Goal: Task Accomplishment & Management: Use online tool/utility

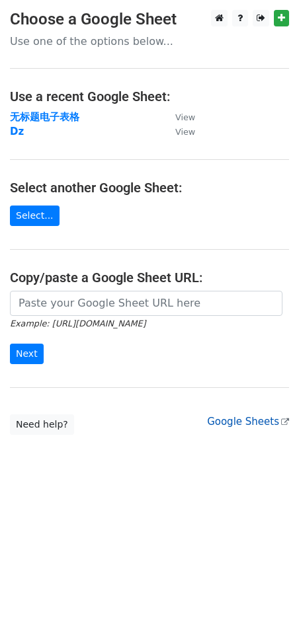
click at [235, 424] on link "Google Sheets" at bounding box center [248, 422] width 82 height 12
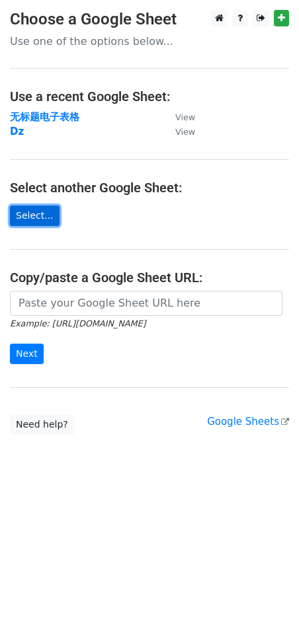
click at [36, 216] on link "Select..." at bounding box center [35, 216] width 50 height 20
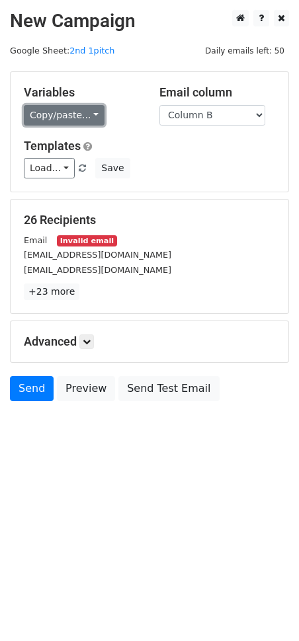
click at [86, 114] on link "Copy/paste..." at bounding box center [64, 115] width 81 height 20
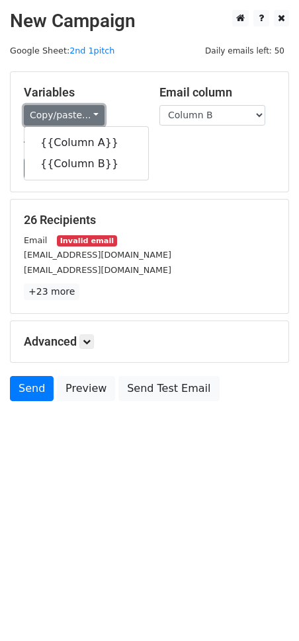
click at [86, 114] on link "Copy/paste..." at bounding box center [64, 115] width 81 height 20
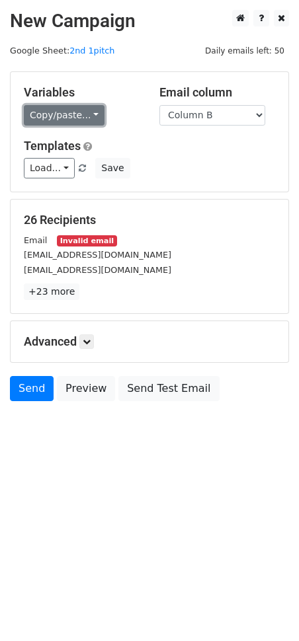
click at [91, 118] on link "Copy/paste..." at bounding box center [64, 115] width 81 height 20
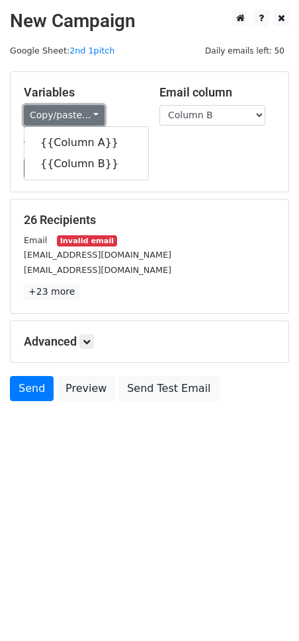
click at [91, 118] on link "Copy/paste..." at bounding box center [64, 115] width 81 height 20
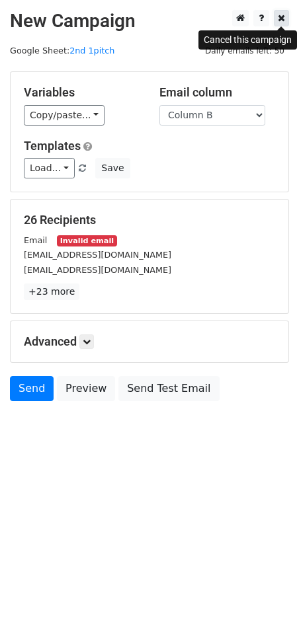
click at [278, 21] on icon at bounding box center [281, 17] width 7 height 9
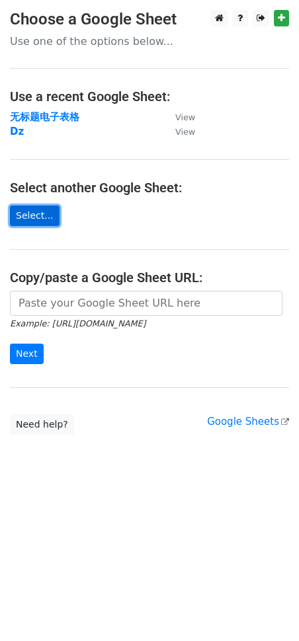
click at [35, 212] on link "Select..." at bounding box center [35, 216] width 50 height 20
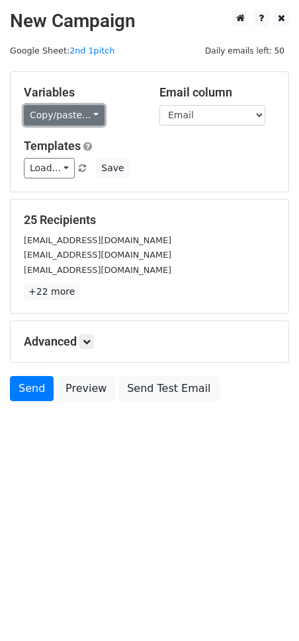
click at [77, 112] on link "Copy/paste..." at bounding box center [64, 115] width 81 height 20
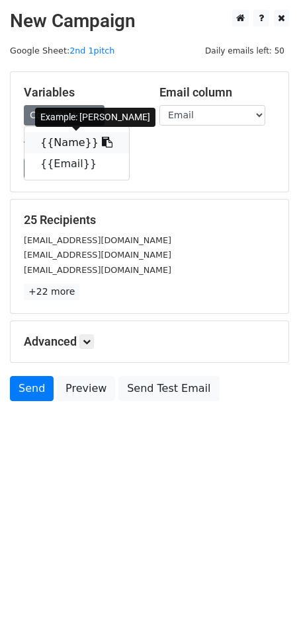
click at [102, 145] on icon at bounding box center [107, 142] width 11 height 11
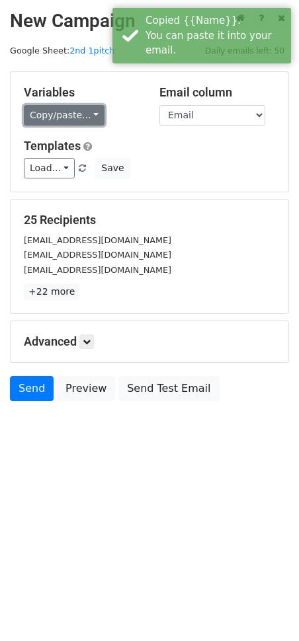
click at [89, 114] on link "Copy/paste..." at bounding box center [64, 115] width 81 height 20
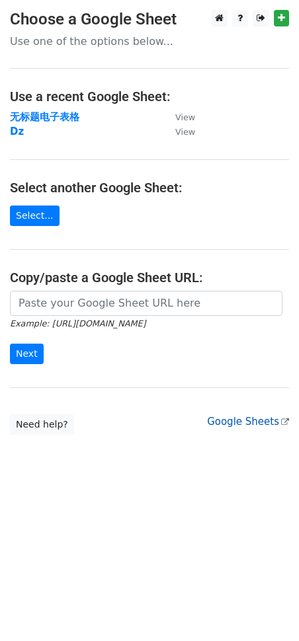
click at [258, 419] on link "Google Sheets" at bounding box center [248, 422] width 82 height 12
